Goal: Transaction & Acquisition: Purchase product/service

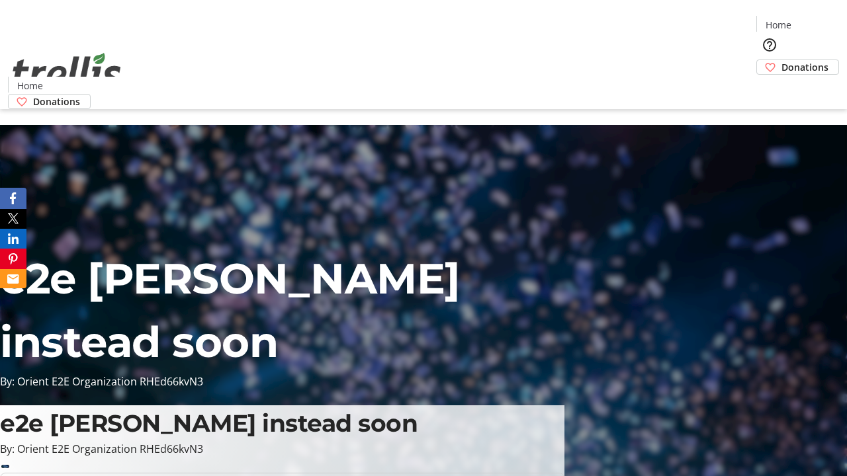
click at [781, 60] on span "Donations" at bounding box center [804, 67] width 47 height 14
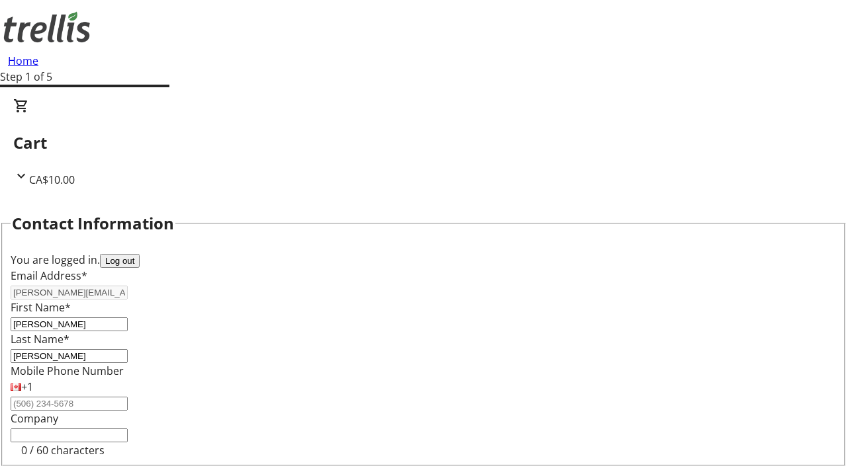
select select "CA"
select select "BC"
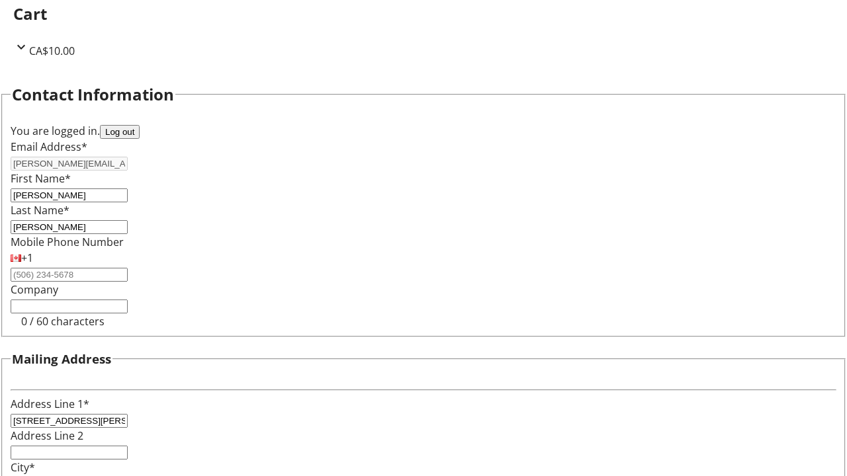
type input "Kelowna"
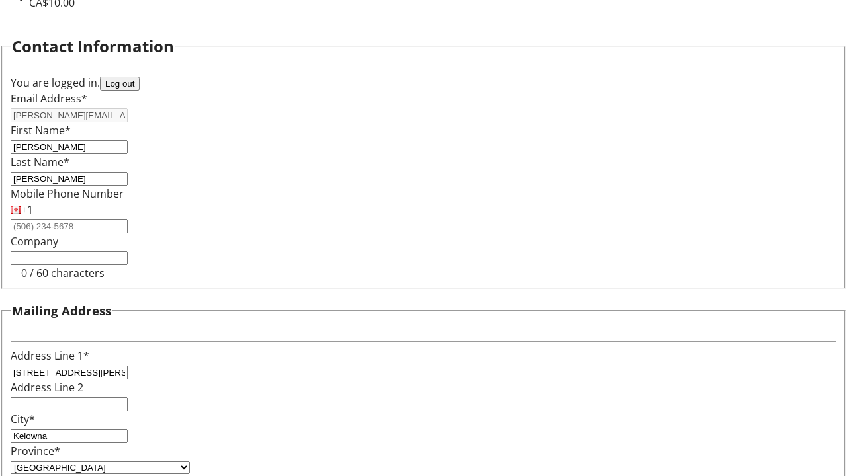
type input "V1Y 0C2"
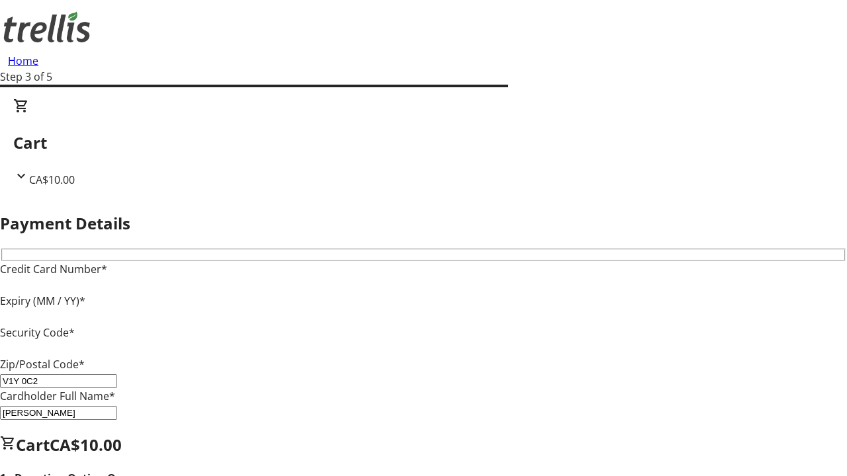
type input "V1Y 0C2"
